Goal: Task Accomplishment & Management: Manage account settings

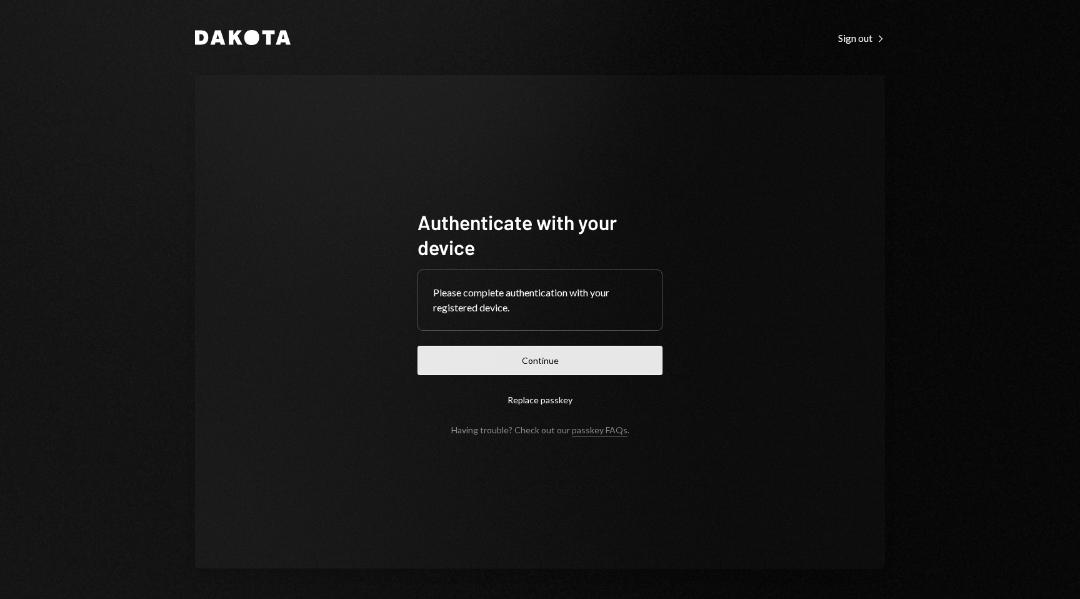
click at [630, 358] on button "Continue" at bounding box center [540, 360] width 245 height 29
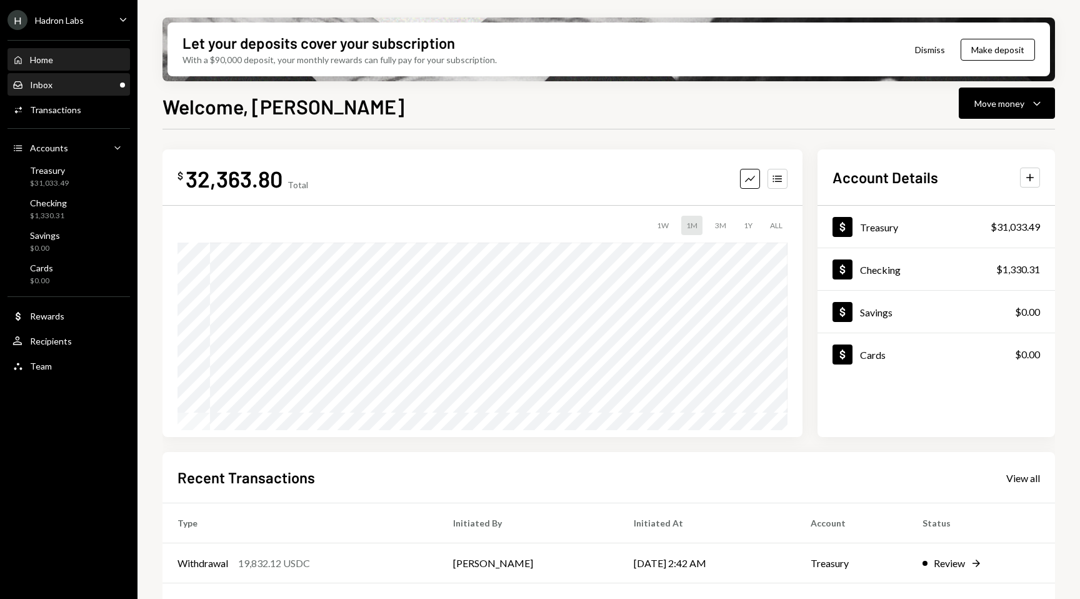
click at [58, 80] on div "Inbox Inbox" at bounding box center [69, 84] width 113 height 11
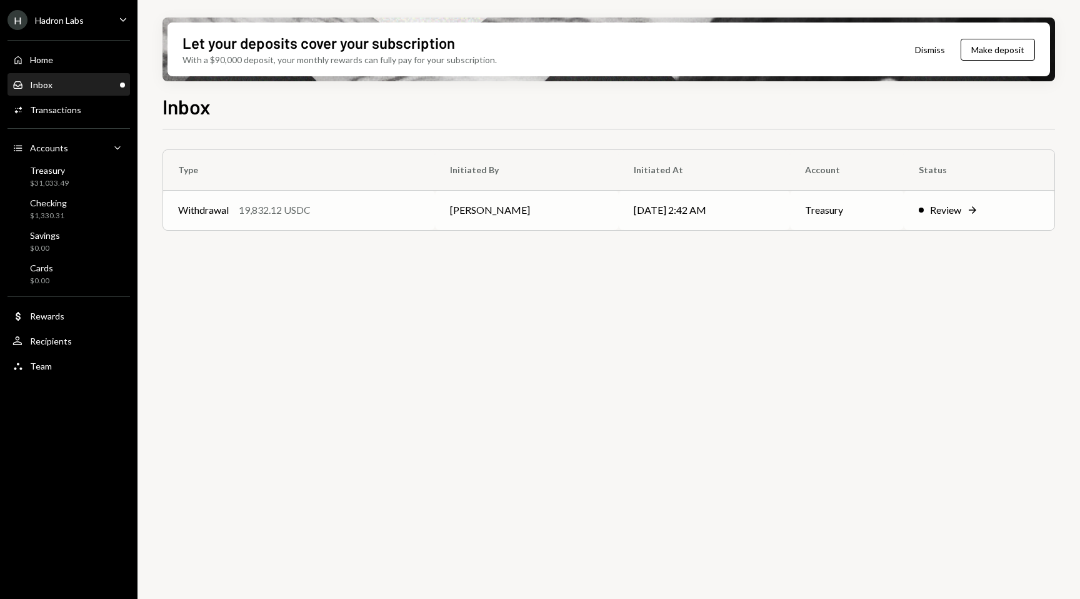
click at [955, 211] on div "Review" at bounding box center [945, 210] width 31 height 15
